Goal: Transaction & Acquisition: Obtain resource

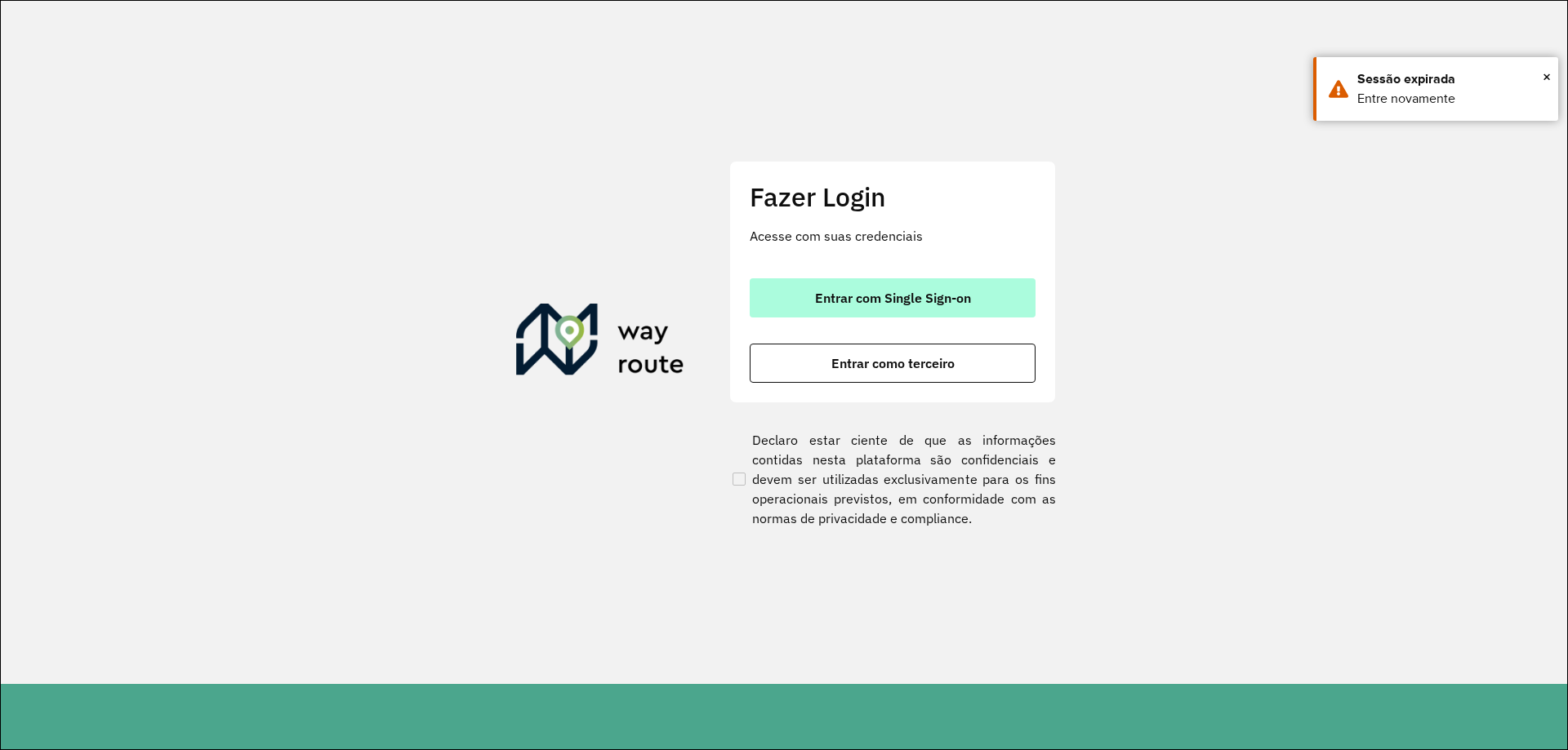
click at [933, 294] on span "Entrar com Single Sign-on" at bounding box center [893, 298] width 156 height 13
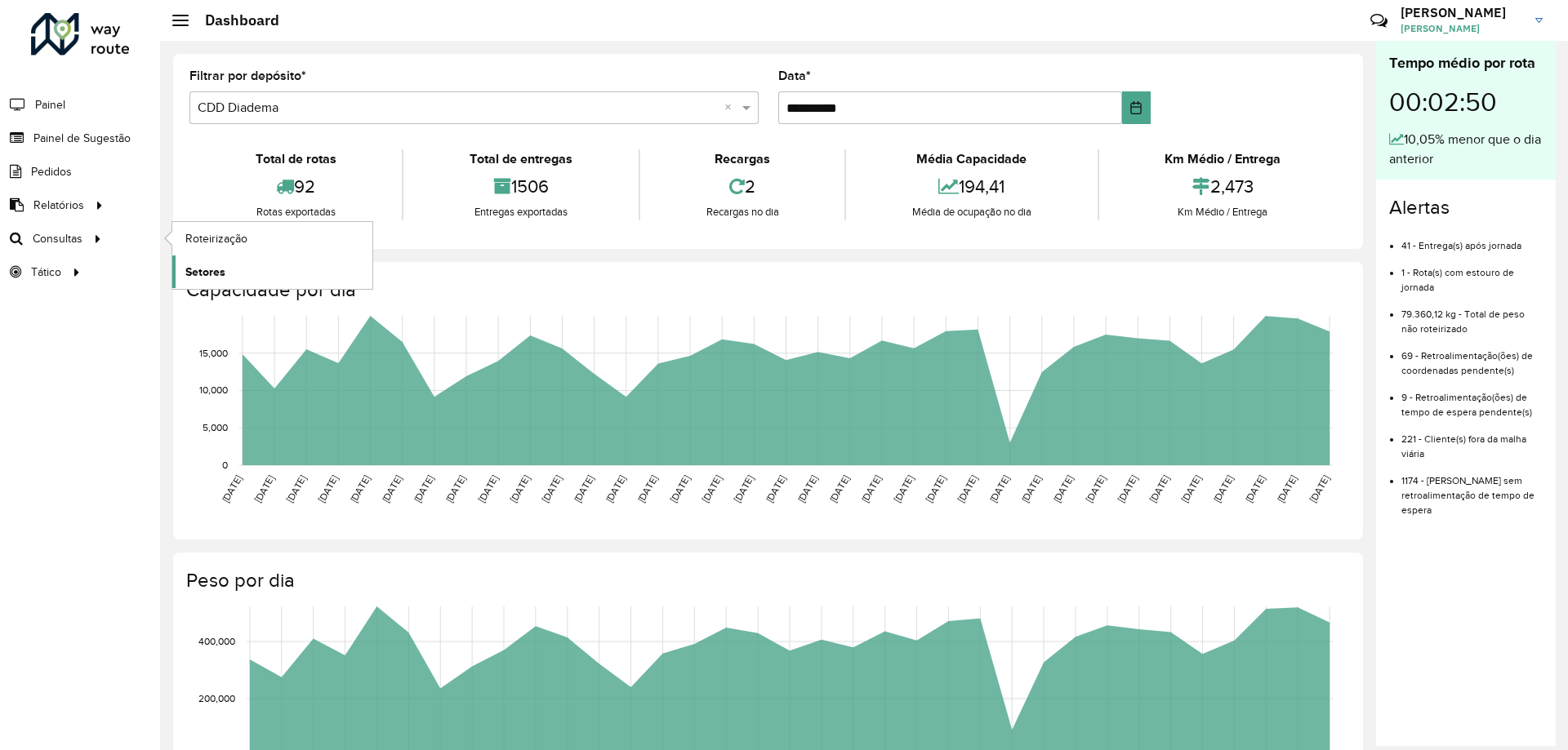
click at [217, 270] on span "Setores" at bounding box center [205, 271] width 40 height 17
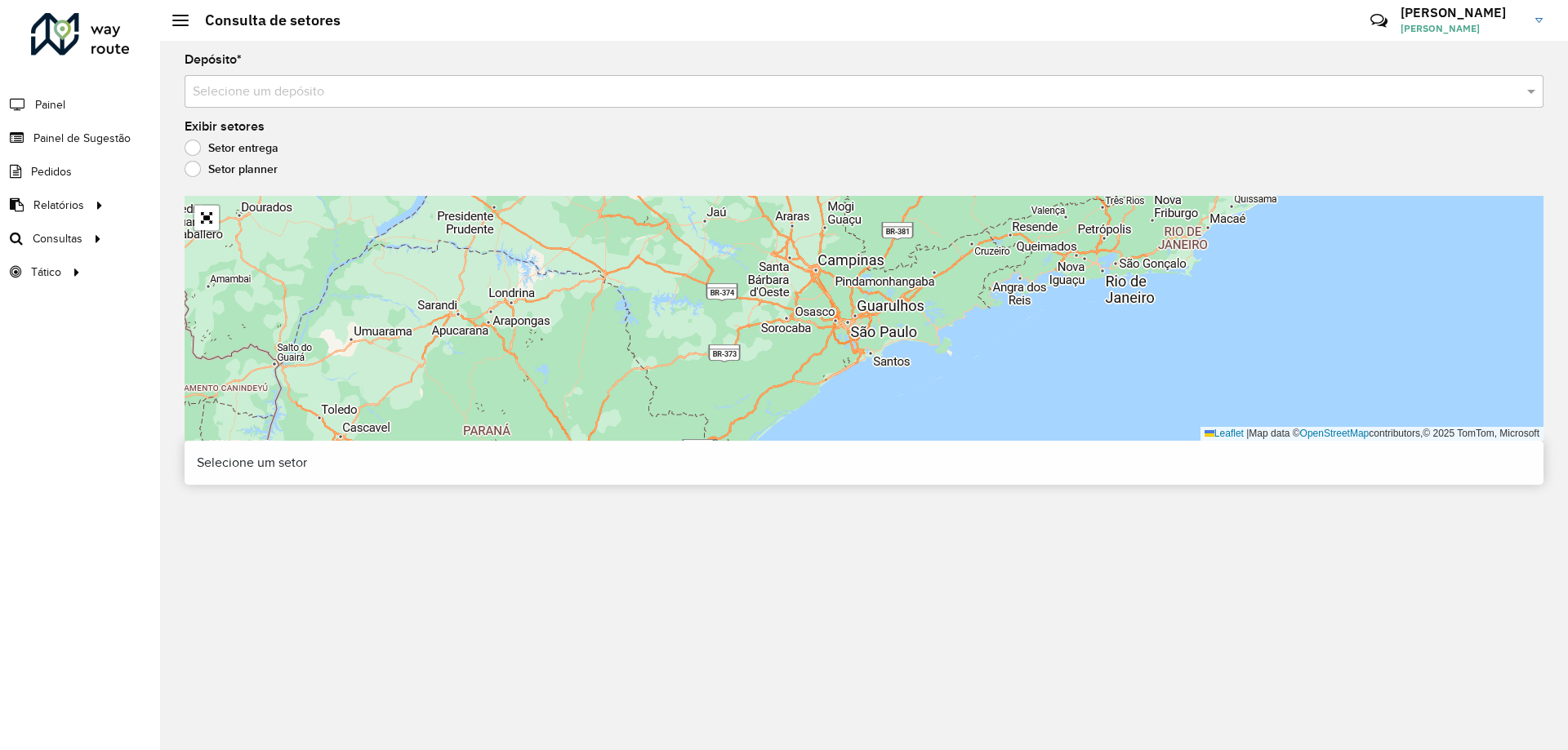
click at [402, 83] on input "text" at bounding box center [848, 93] width 1310 height 20
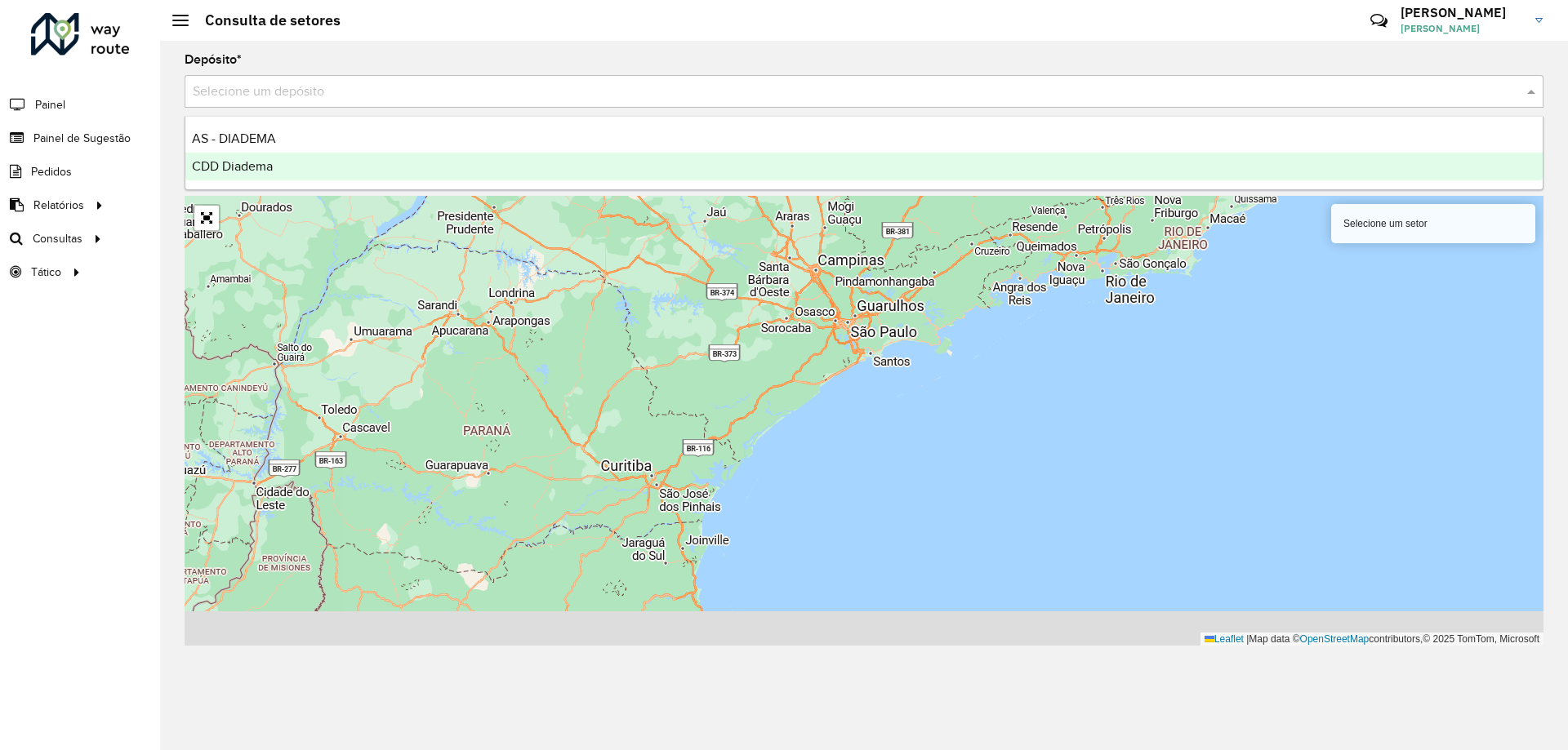
click at [264, 162] on span "CDD Diadema" at bounding box center [232, 165] width 81 height 14
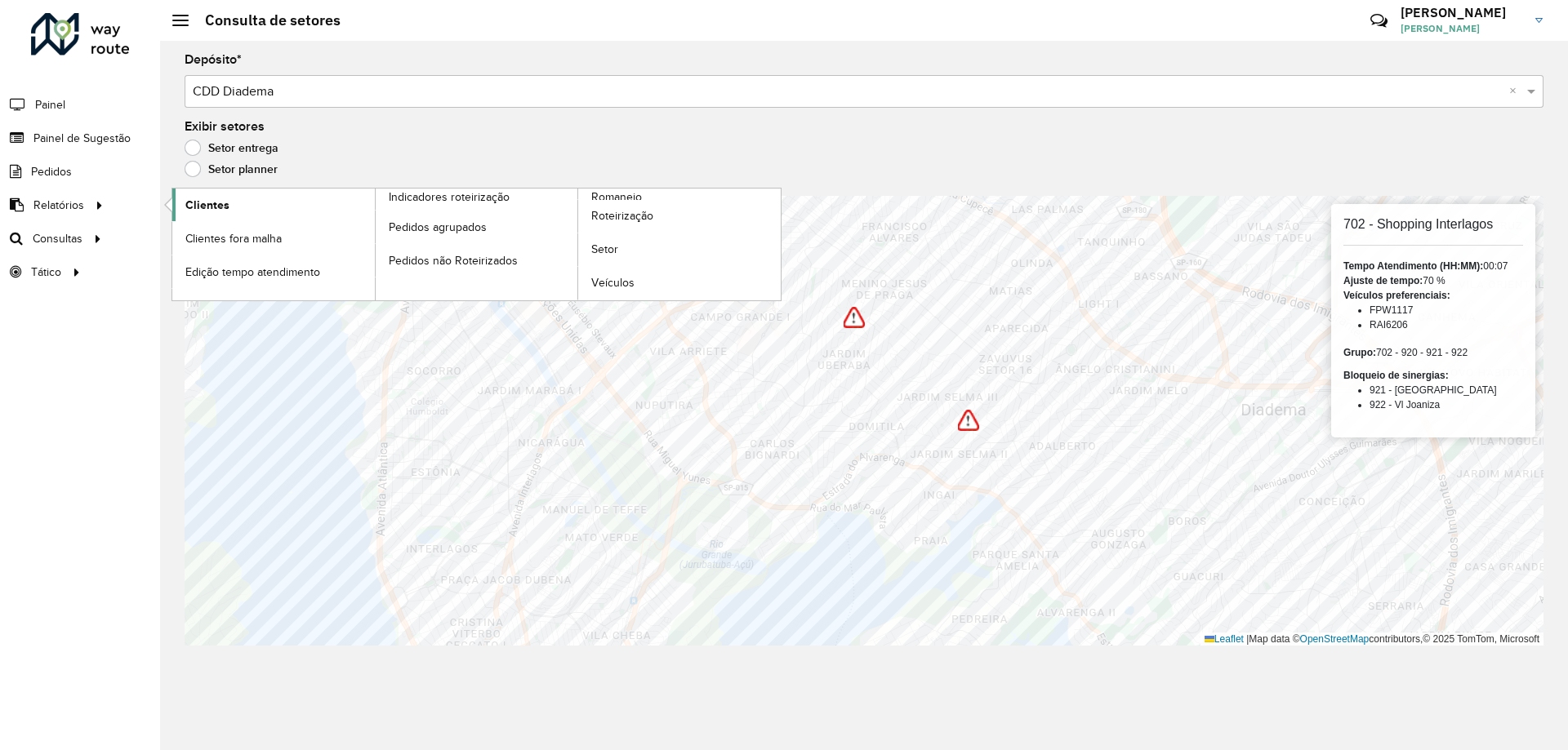
click at [254, 214] on link "Clientes" at bounding box center [273, 205] width 203 height 33
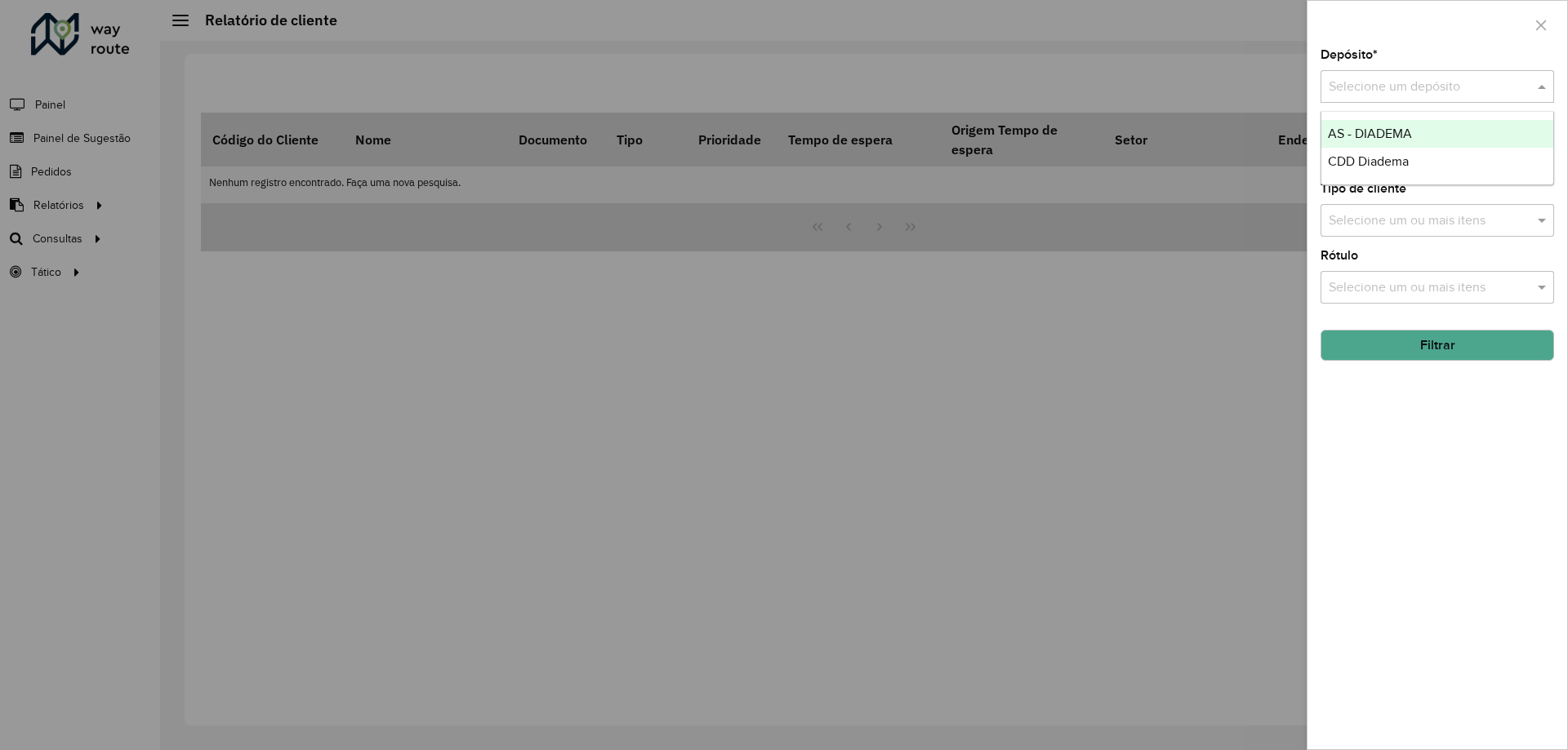
click at [1405, 97] on div "Selecione um depósito" at bounding box center [1437, 86] width 233 height 33
click at [1365, 161] on span "CDD Diadema" at bounding box center [1368, 161] width 81 height 14
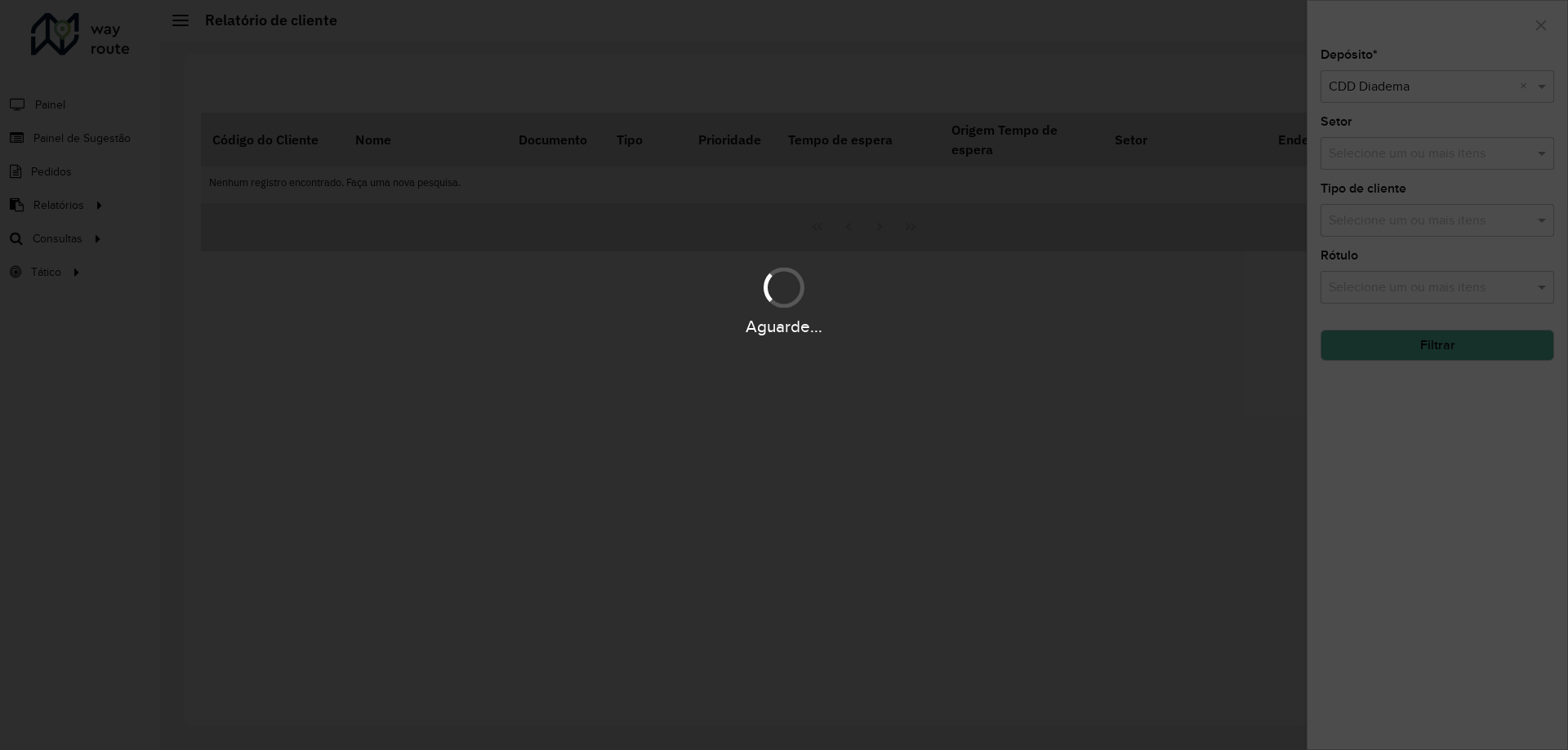
click at [1450, 492] on div "Aguarde..." at bounding box center [784, 375] width 1568 height 750
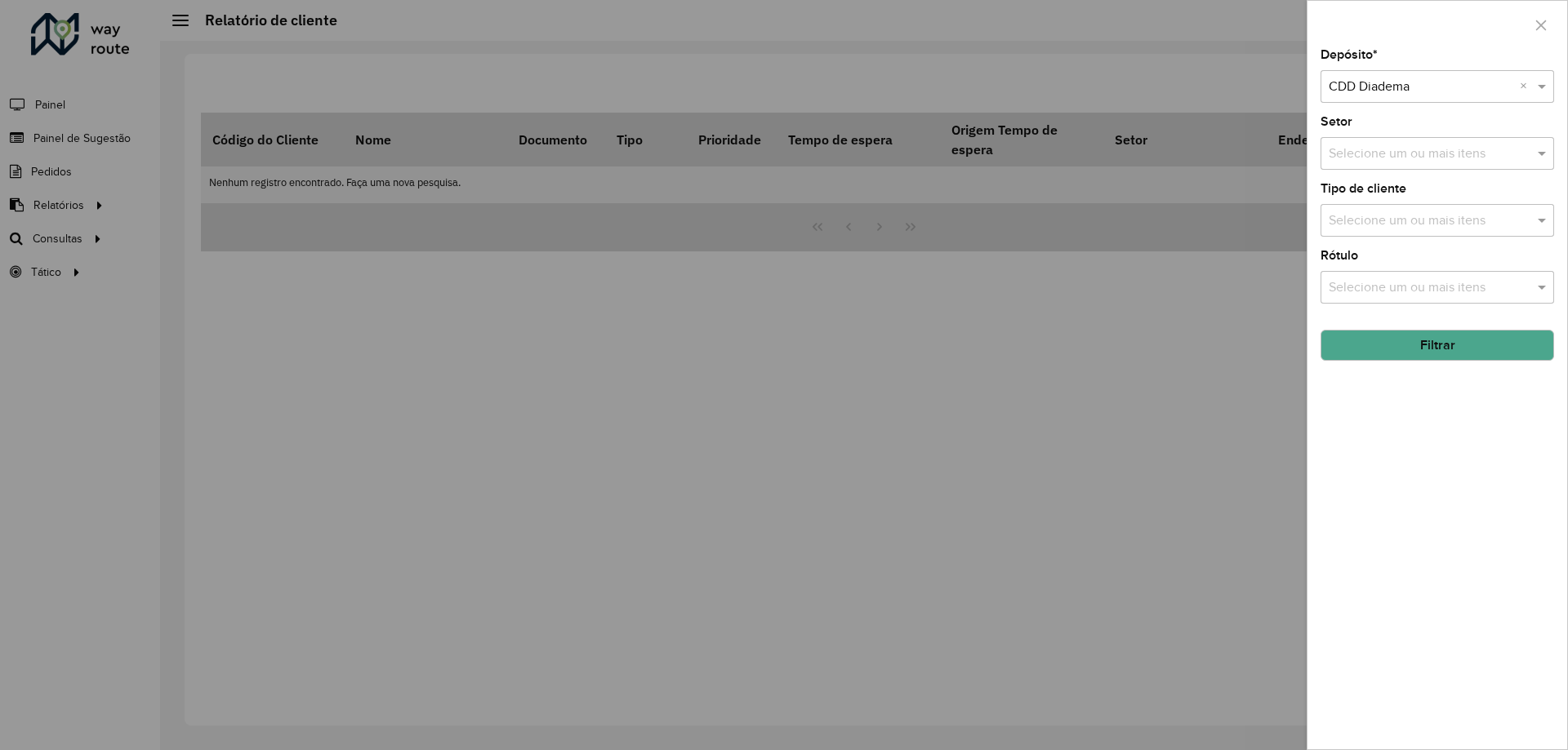
click at [1400, 148] on input "text" at bounding box center [1429, 154] width 209 height 20
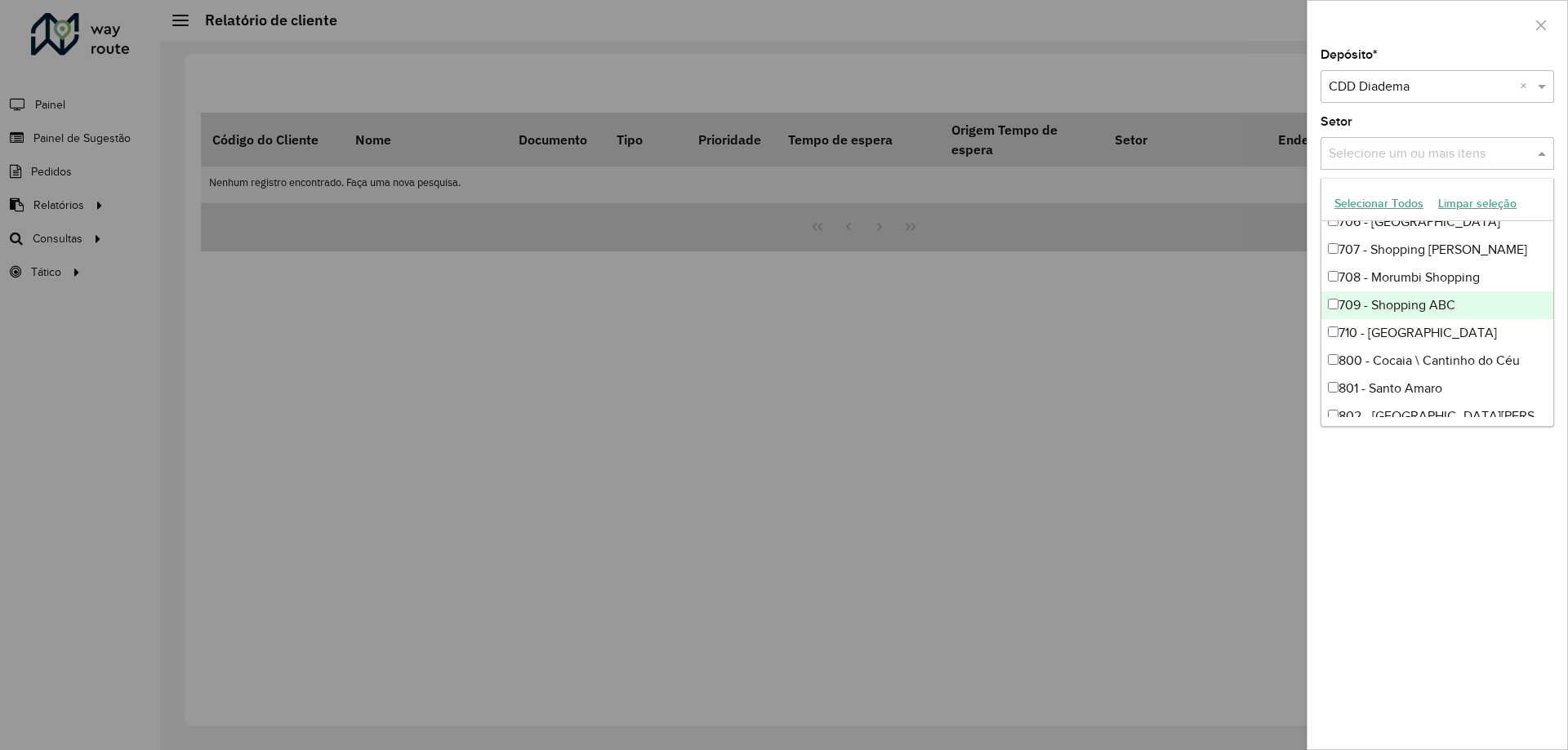
scroll to position [571, 0]
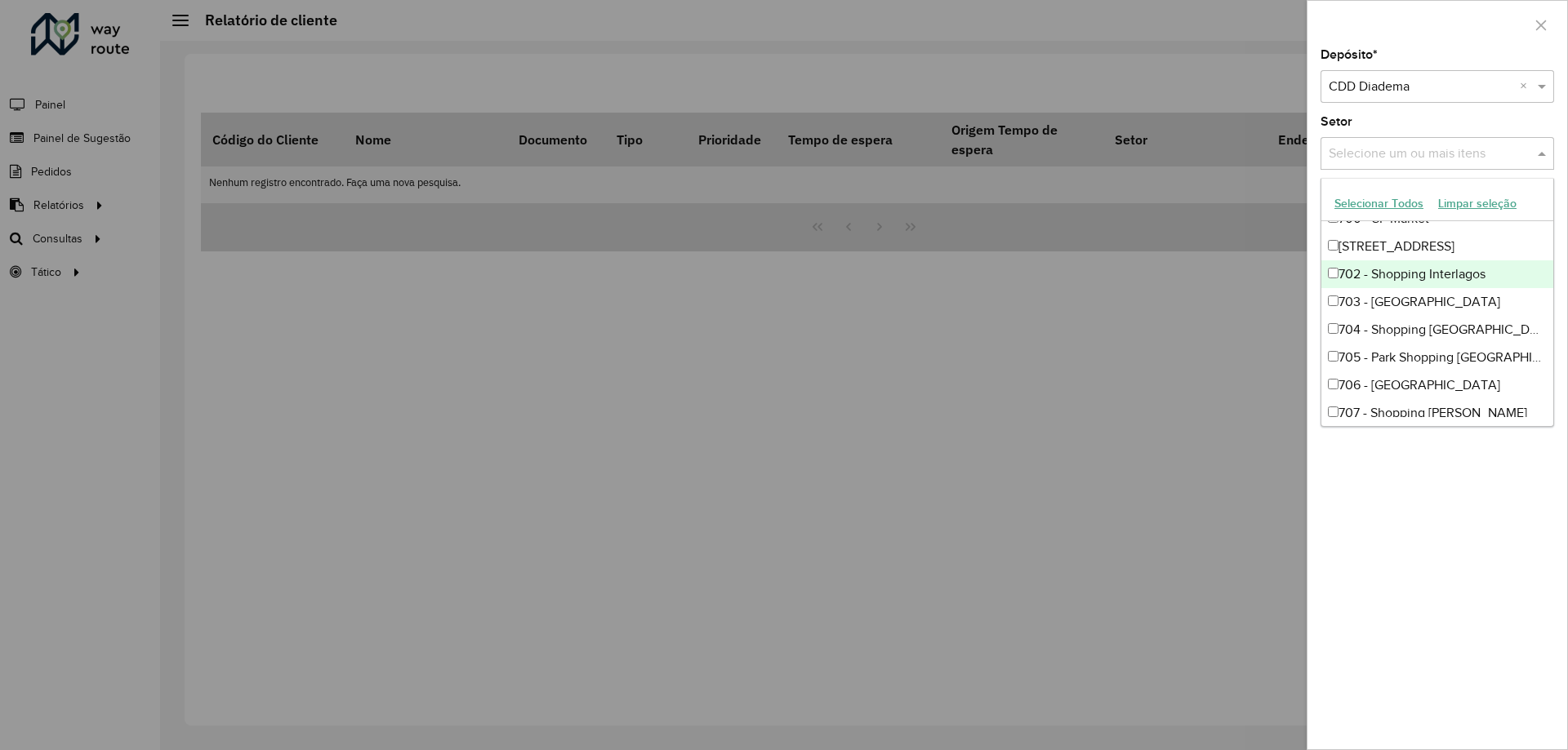
click at [1429, 277] on div "702 - Shopping Interlagos" at bounding box center [1436, 274] width 232 height 28
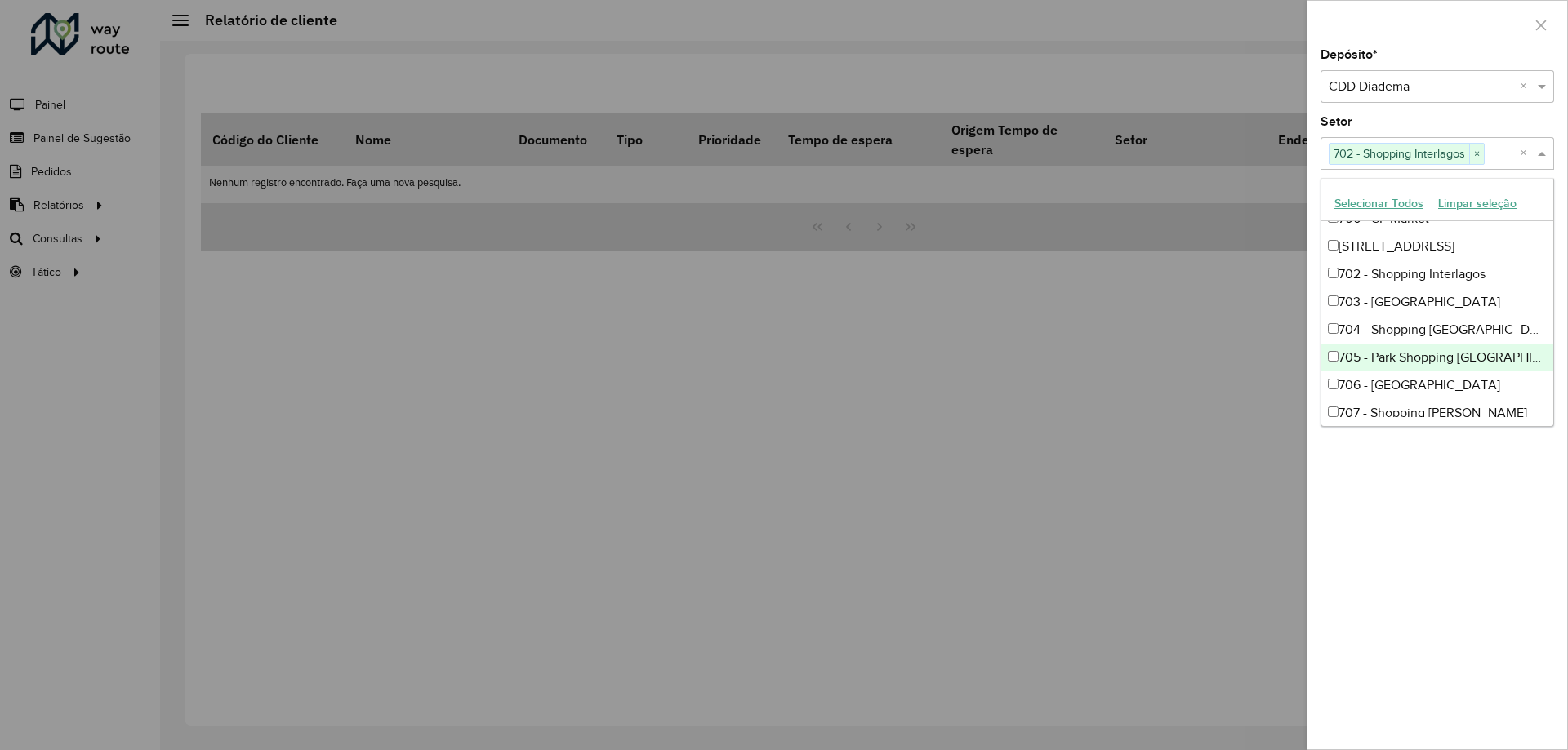
click at [1543, 586] on div "Depósito * Selecione um depósito × CDD Diadema × Setor Selecione um ou mais ite…" at bounding box center [1437, 399] width 260 height 700
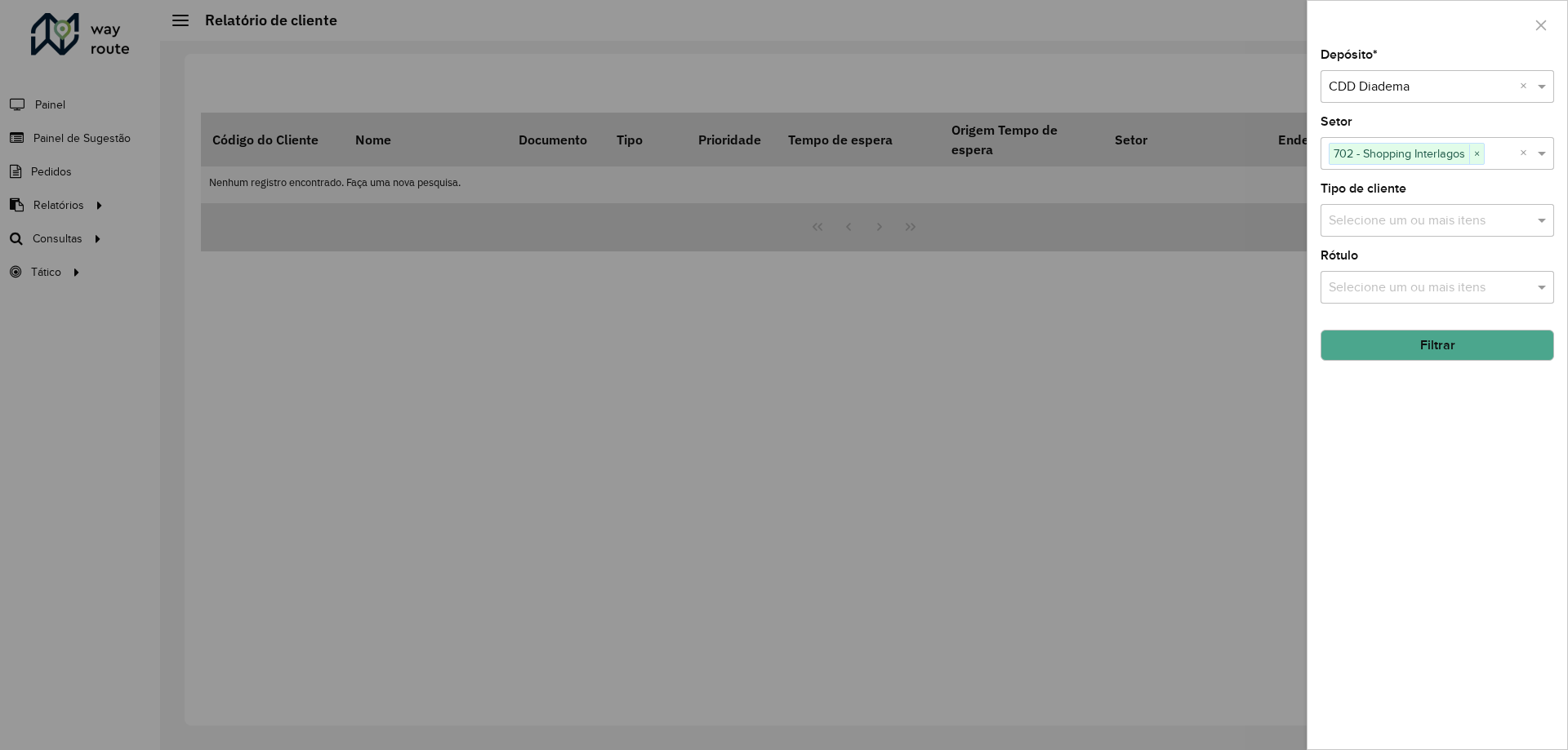
click at [1448, 335] on button "Filtrar" at bounding box center [1437, 345] width 233 height 31
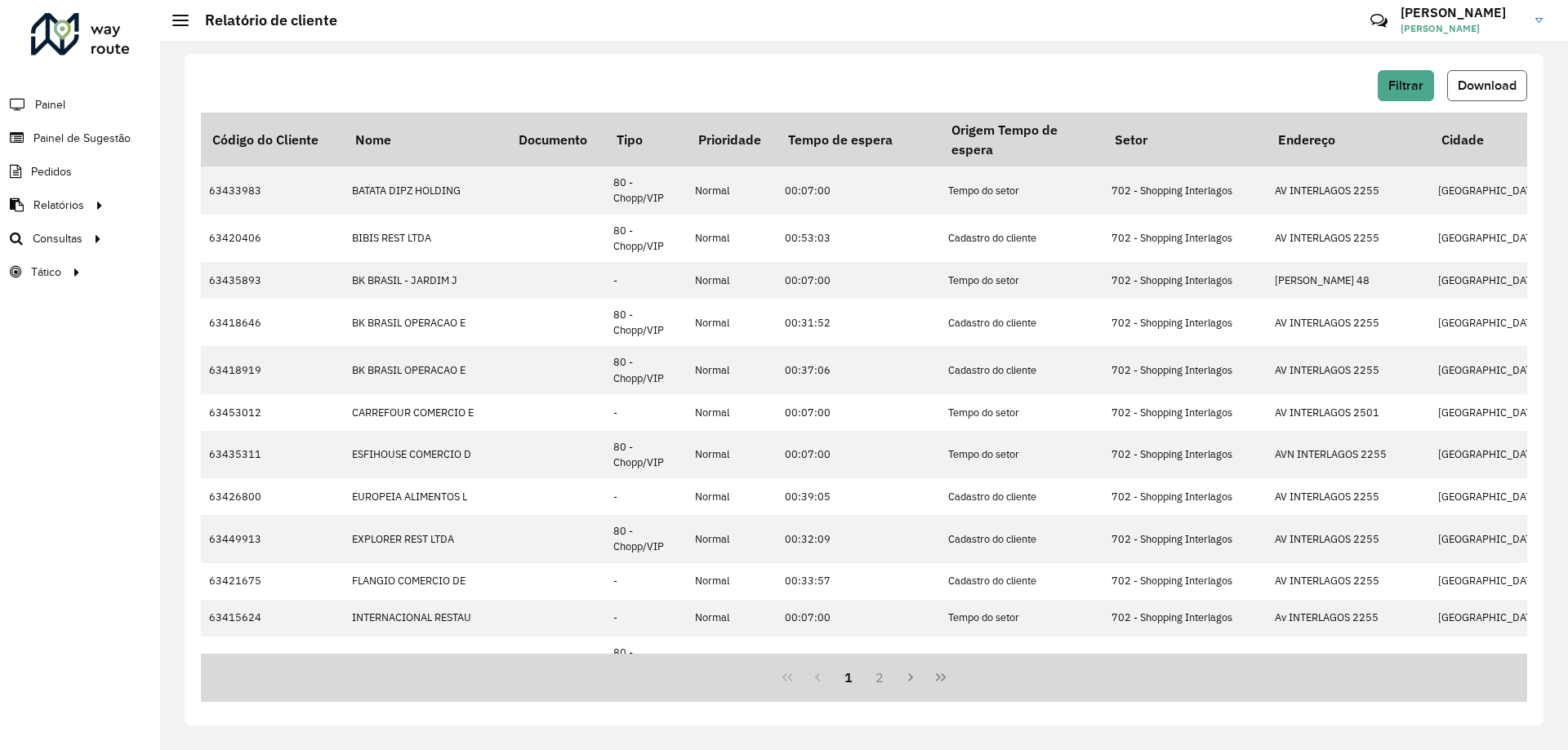
click at [1484, 85] on span "Download" at bounding box center [1487, 84] width 59 height 14
